Goal: Information Seeking & Learning: Learn about a topic

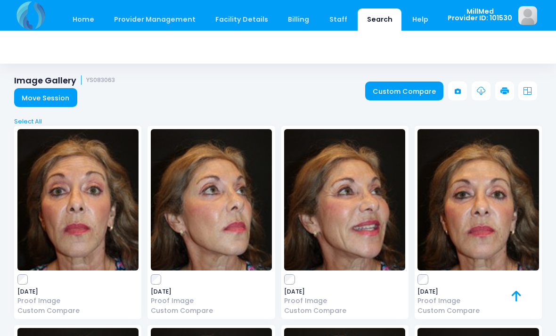
scroll to position [101, 0]
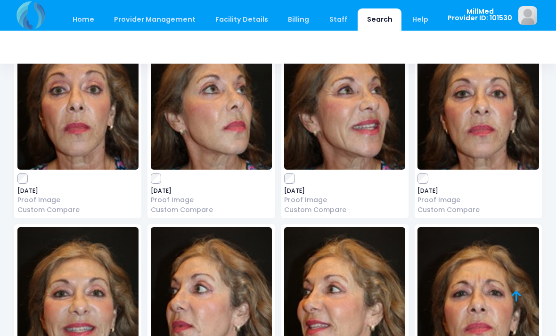
click at [369, 25] on link "Search" at bounding box center [380, 19] width 44 height 22
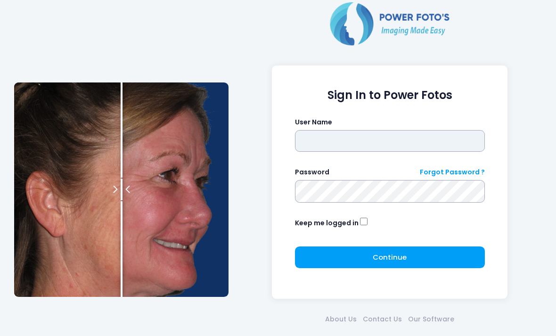
type input "*******"
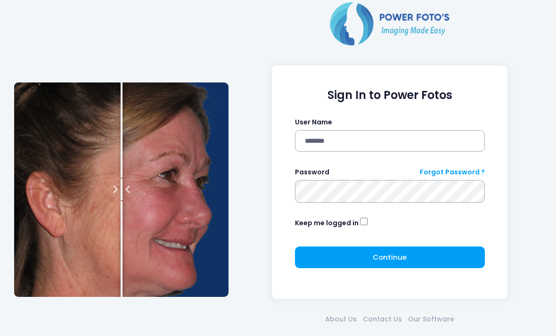
click button "submit" at bounding box center [0, 0] width 0 height 0
click at [430, 256] on button "Continue Please wait..." at bounding box center [390, 258] width 190 height 22
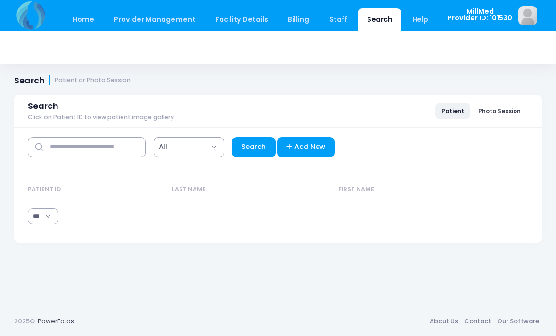
select select "***"
click at [105, 149] on input "text" at bounding box center [87, 147] width 118 height 20
type input "******"
click at [260, 149] on link "Search" at bounding box center [254, 147] width 44 height 20
select select "***"
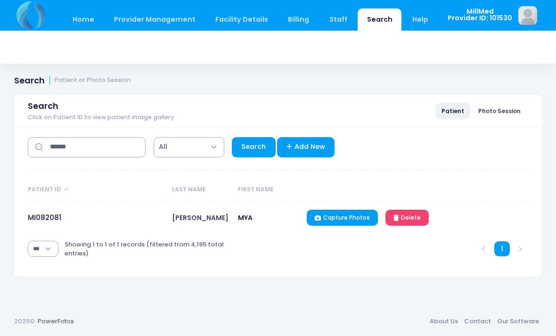
click at [48, 211] on td "MI082081" at bounding box center [98, 218] width 140 height 32
click at [43, 219] on link "MI082081" at bounding box center [44, 218] width 33 height 10
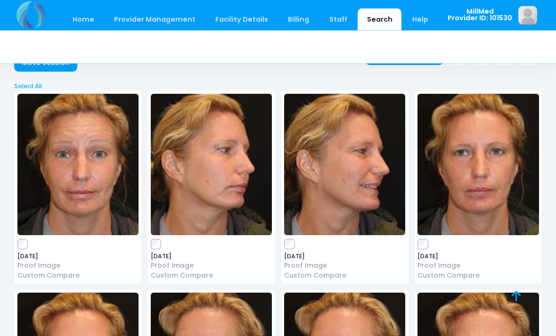
scroll to position [32, 0]
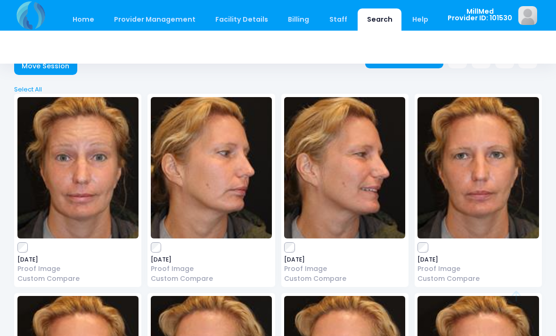
click at [63, 160] on img at bounding box center [77, 167] width 121 height 141
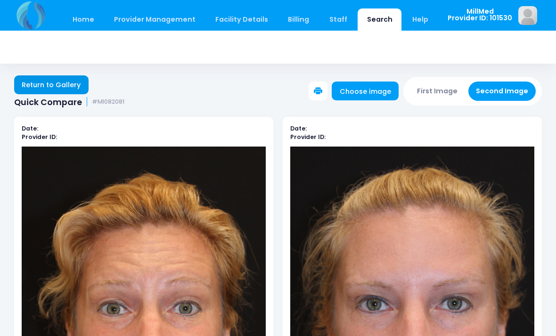
click at [40, 82] on link "Return to Gallery" at bounding box center [51, 84] width 74 height 19
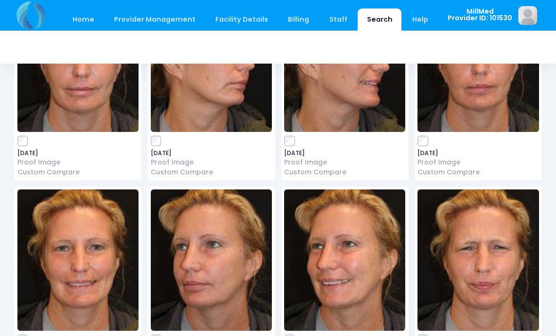
scroll to position [138, 0]
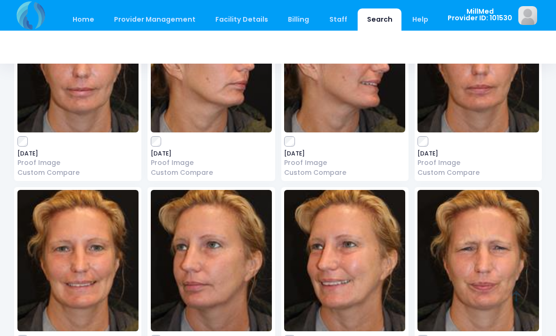
click at [476, 251] on img at bounding box center [478, 260] width 121 height 141
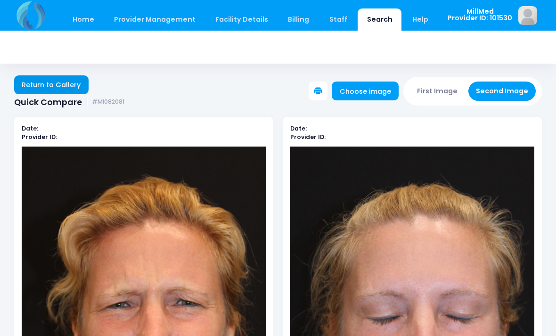
click at [48, 86] on link "Return to Gallery" at bounding box center [51, 84] width 74 height 19
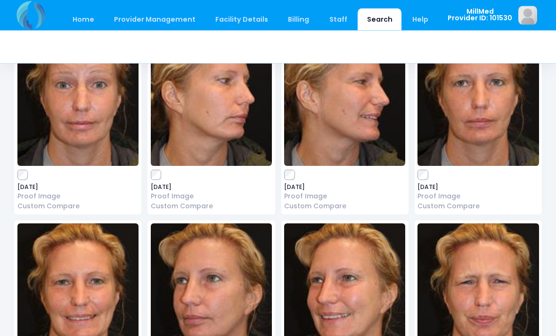
scroll to position [105, 0]
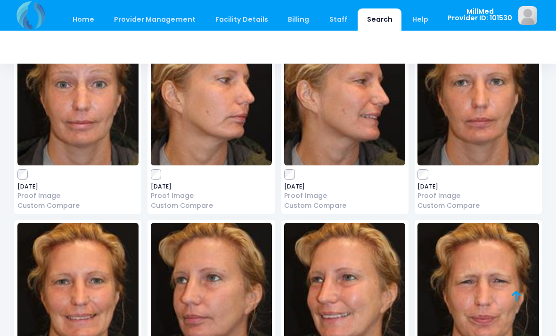
click at [351, 276] on img at bounding box center [344, 293] width 121 height 141
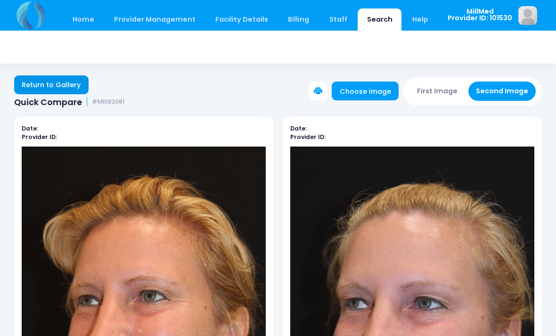
click at [50, 79] on link "Return to Gallery" at bounding box center [51, 84] width 74 height 19
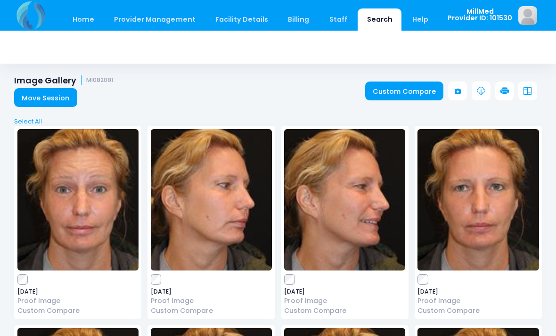
click at [83, 220] on img at bounding box center [77, 199] width 121 height 141
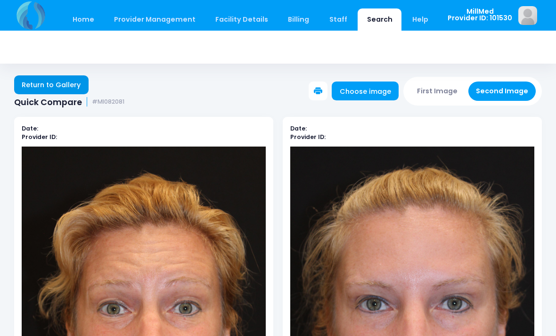
click at [33, 82] on link "Return to Gallery" at bounding box center [51, 84] width 74 height 19
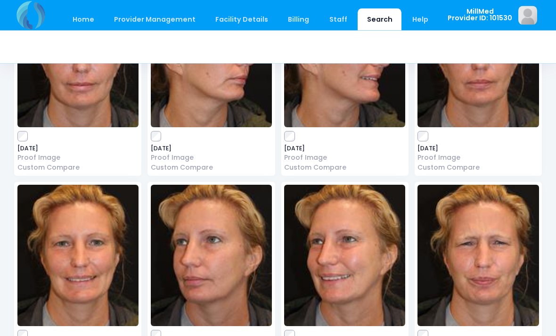
scroll to position [143, 0]
click at [349, 259] on img at bounding box center [344, 255] width 121 height 141
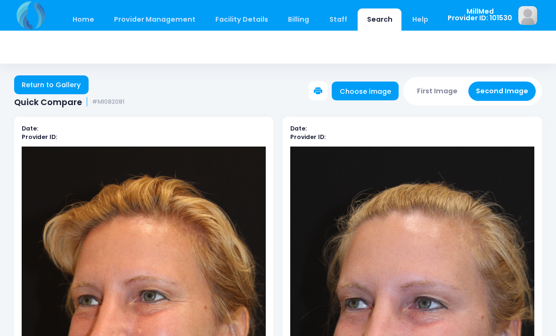
click at [32, 68] on div "Return to Gallery Quick Compare #MI082081 Choose image First Image Second Image" at bounding box center [278, 86] width 556 height 41
click at [50, 83] on link "Return to Gallery" at bounding box center [51, 84] width 74 height 19
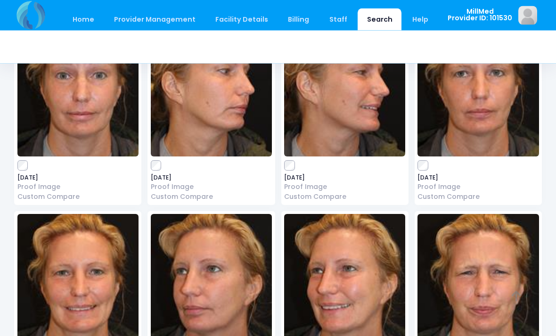
scroll to position [115, 0]
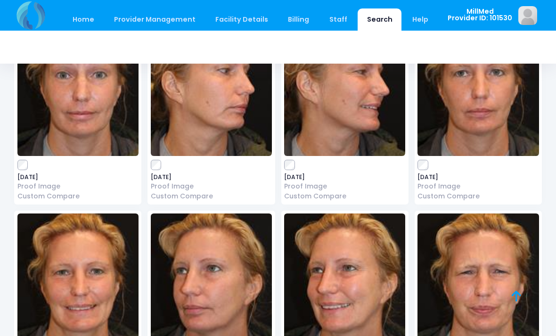
click at [70, 289] on img at bounding box center [77, 284] width 121 height 141
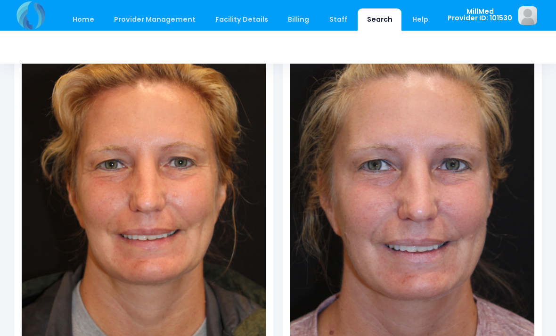
scroll to position [141, 0]
click at [440, 289] on img at bounding box center [412, 189] width 244 height 366
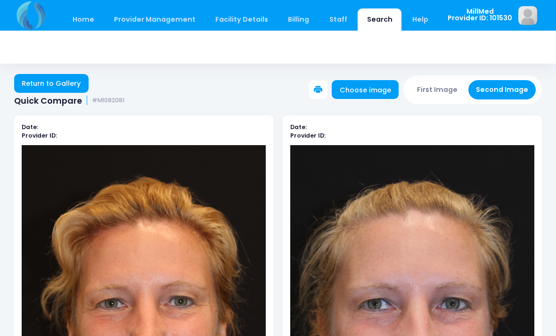
scroll to position [0, 0]
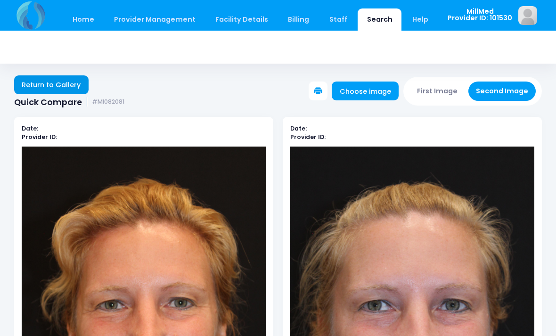
click at [35, 77] on link "Return to Gallery" at bounding box center [51, 84] width 74 height 19
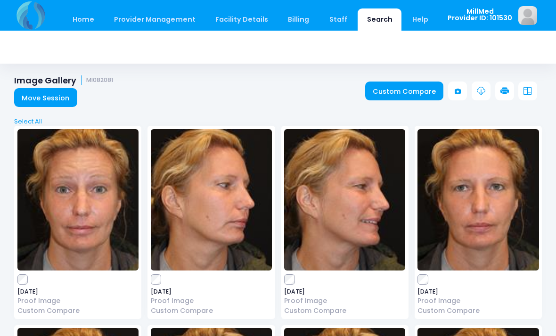
click at [467, 203] on img at bounding box center [478, 199] width 121 height 141
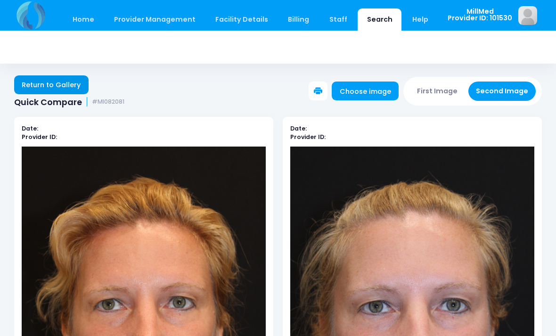
click at [53, 84] on link "Return to Gallery" at bounding box center [51, 84] width 74 height 19
